Goal: Navigation & Orientation: Find specific page/section

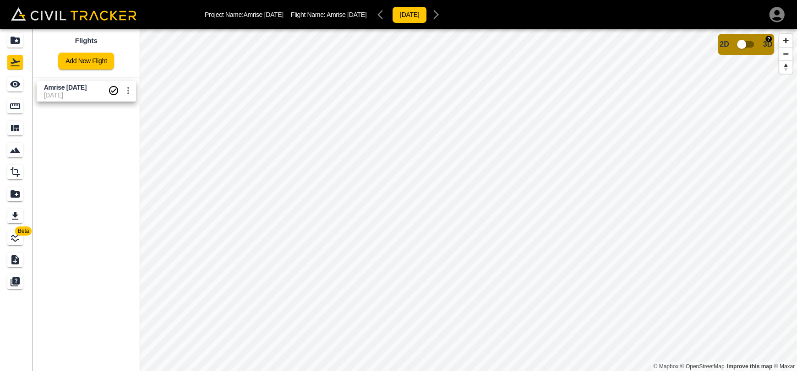
click at [740, 44] on input "checkbox" at bounding box center [741, 44] width 52 height 17
drag, startPoint x: 768, startPoint y: 44, endPoint x: 333, endPoint y: 16, distance: 436.0
click at [768, 44] on input "checkbox" at bounding box center [769, 41] width 52 height 17
click at [731, 47] on div "2D 3D" at bounding box center [746, 44] width 53 height 17
click at [734, 45] on input "checkbox" at bounding box center [741, 44] width 52 height 17
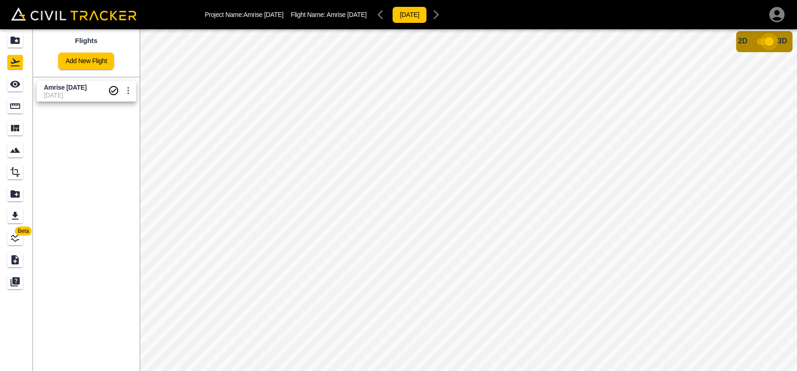
click at [769, 38] on input "checkbox" at bounding box center [769, 41] width 52 height 17
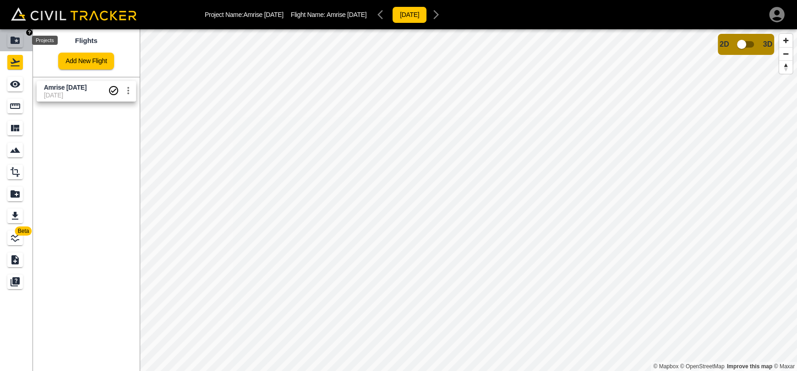
click at [13, 40] on icon "Projects" at bounding box center [15, 40] width 9 height 7
